Goal: Information Seeking & Learning: Find contact information

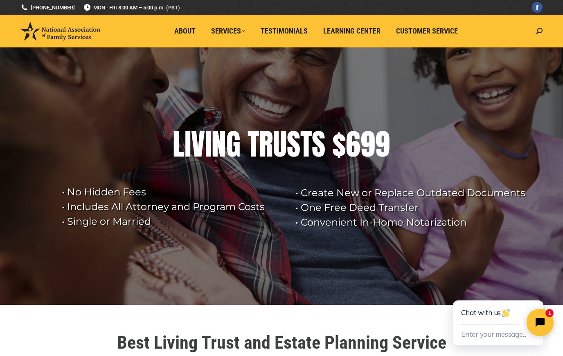
click at [542, 320] on icon "Close chat widget" at bounding box center [544, 322] width 13 height 13
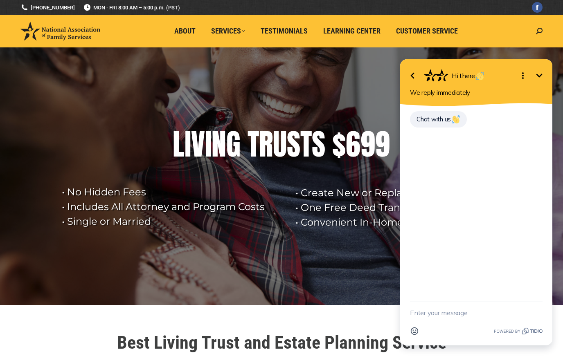
click at [366, 266] on rs-layer at bounding box center [281, 176] width 563 height 258
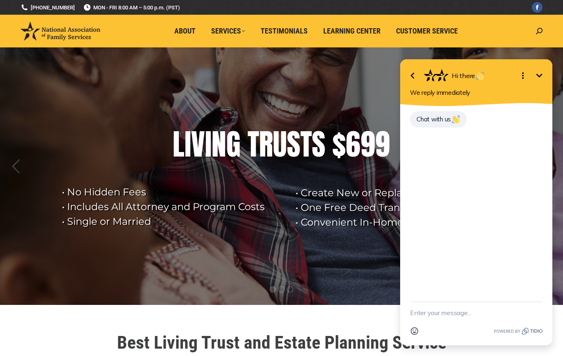
click at [320, 109] on rs-layer at bounding box center [281, 176] width 563 height 258
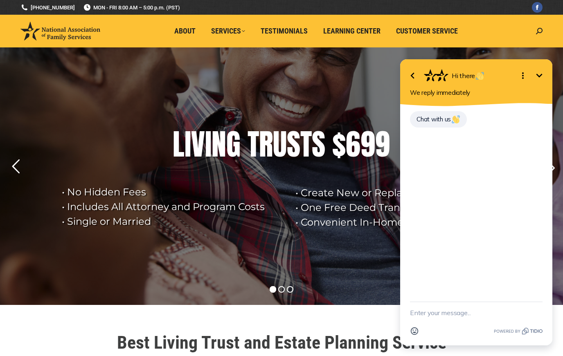
click at [542, 74] on icon "Minimize" at bounding box center [539, 76] width 10 height 10
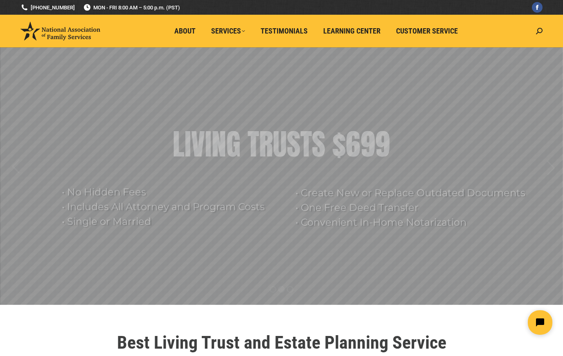
click at [416, 35] on span "Customer Service" at bounding box center [427, 31] width 62 height 9
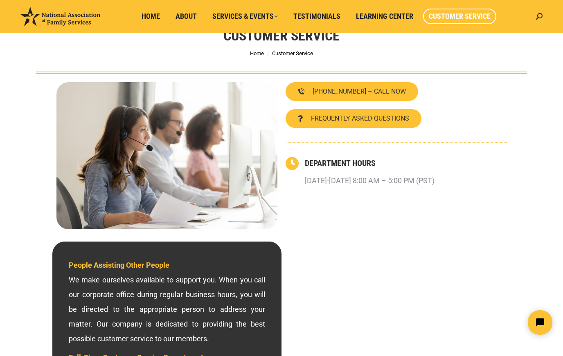
scroll to position [38, 0]
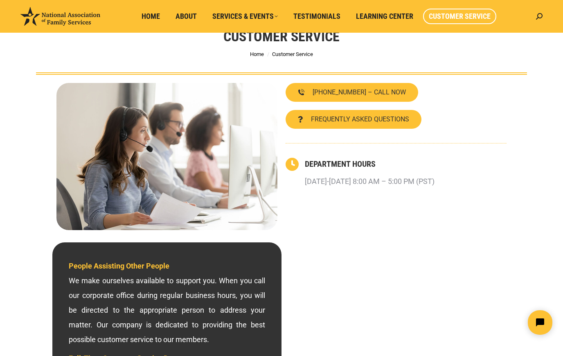
click at [459, 17] on span "Customer Service" at bounding box center [459, 16] width 62 height 9
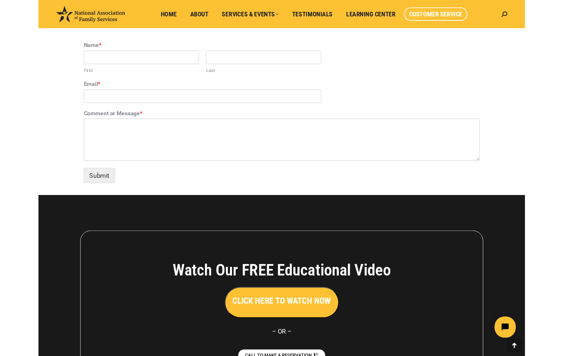
scroll to position [566, 0]
